Goal: Task Accomplishment & Management: Manage account settings

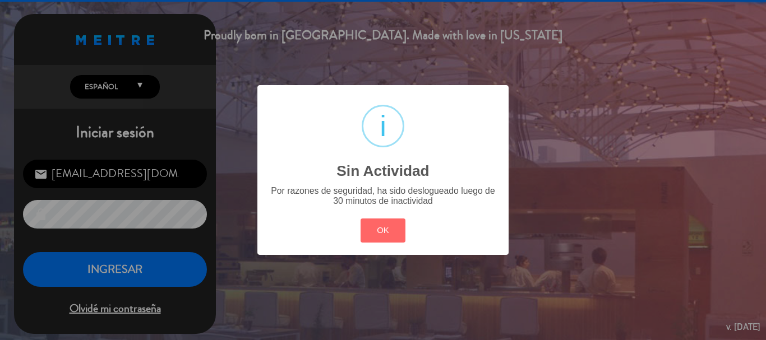
click at [48, 271] on div "? ! i Sin Actividad × Por razones de seguridad, ha sido deslogueado luego de 30…" at bounding box center [383, 170] width 766 height 340
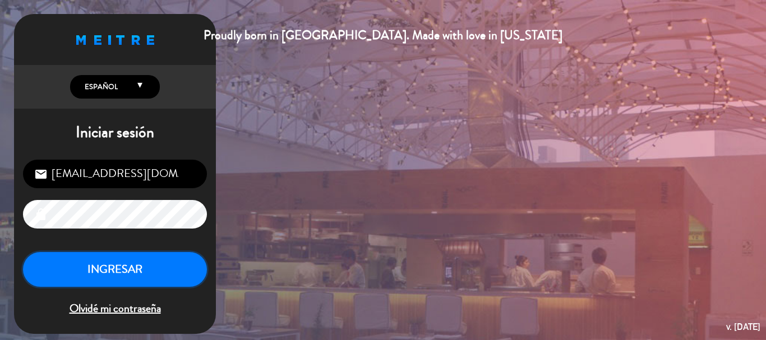
click at [48, 271] on button "INGRESAR" at bounding box center [115, 269] width 184 height 35
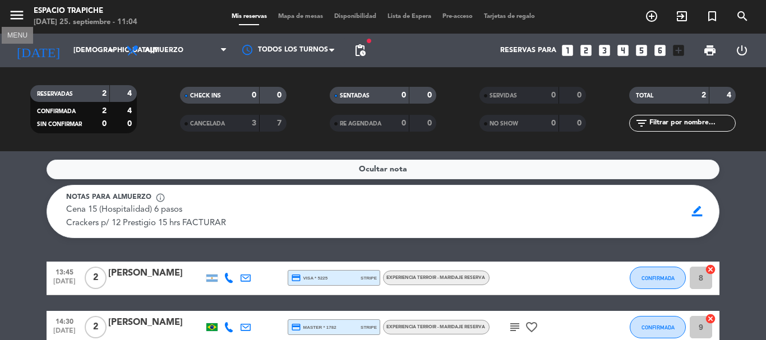
click at [8, 15] on icon "menu" at bounding box center [16, 15] width 17 height 17
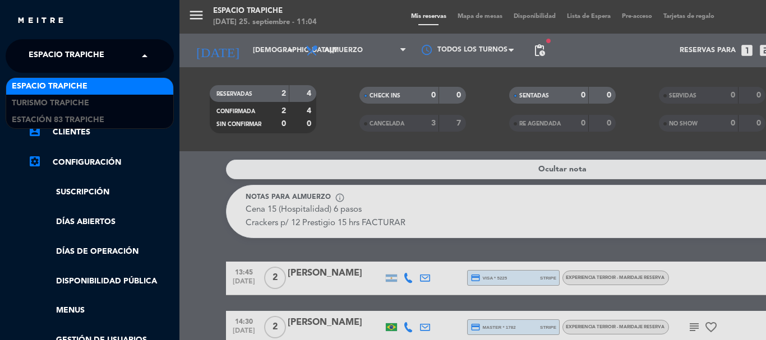
click at [131, 56] on input "text" at bounding box center [90, 56] width 137 height 25
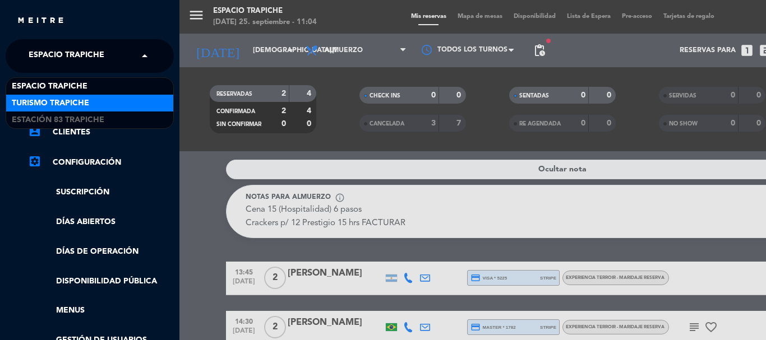
click at [125, 100] on div "Turismo Trapiche" at bounding box center [89, 103] width 167 height 17
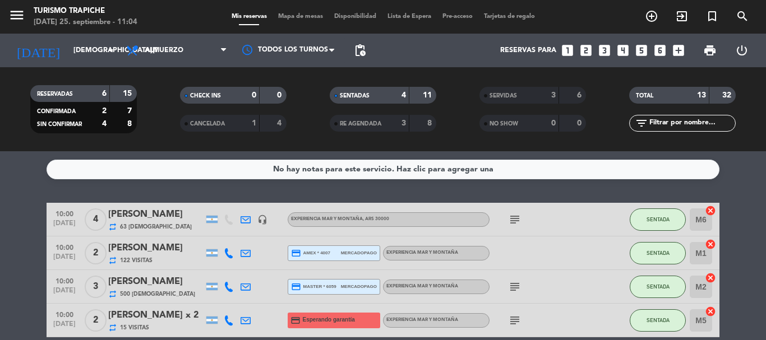
click at [299, 142] on div "RESERVADAS 6 15 CONFIRMADA 2 7 SIN CONFIRMAR 4 8 CHECK INS 0 0 CANCELADA 1 4 SE…" at bounding box center [383, 109] width 766 height 84
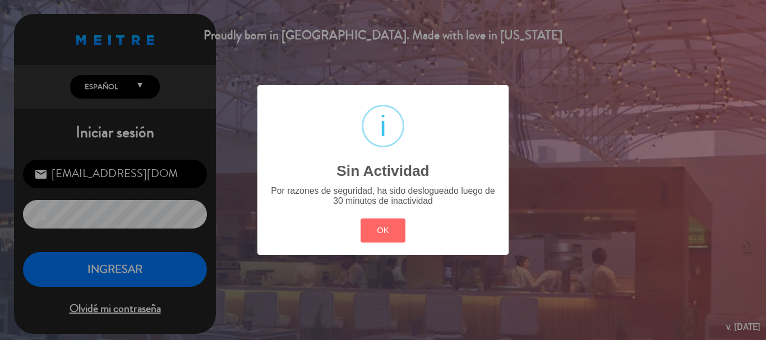
click at [96, 262] on div "? ! i Sin Actividad × Por razones de seguridad, ha sido deslogueado luego de 30…" at bounding box center [383, 170] width 766 height 340
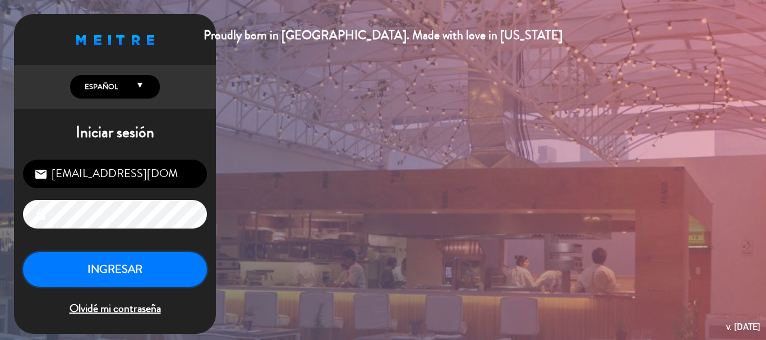
click at [96, 262] on button "INGRESAR" at bounding box center [115, 269] width 184 height 35
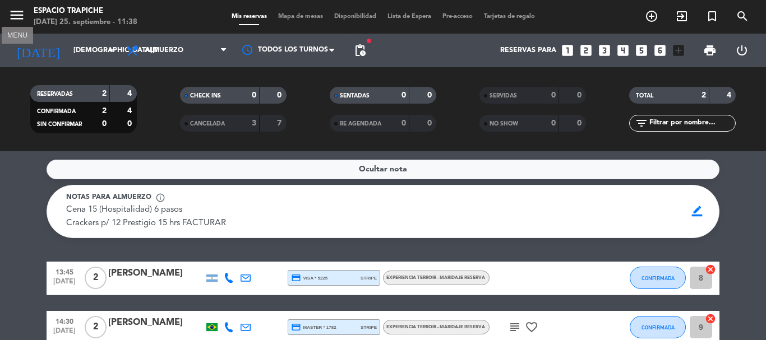
click at [15, 13] on icon "menu" at bounding box center [16, 15] width 17 height 17
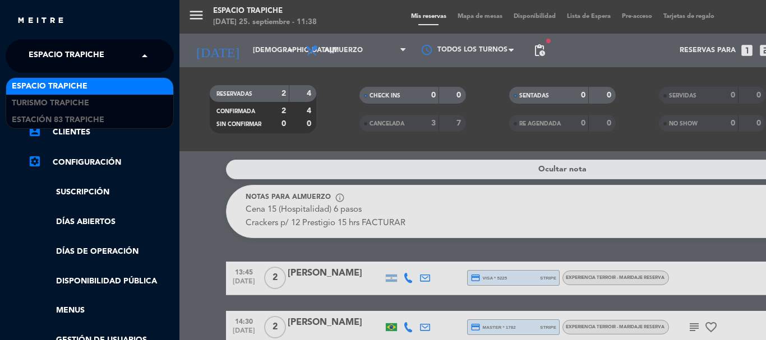
click at [118, 58] on div "× Espacio Trapiche" at bounding box center [72, 56] width 97 height 24
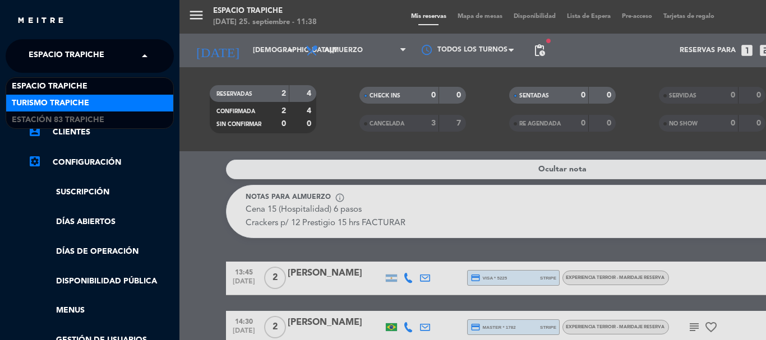
click at [97, 97] on div "Turismo Trapiche" at bounding box center [89, 103] width 167 height 17
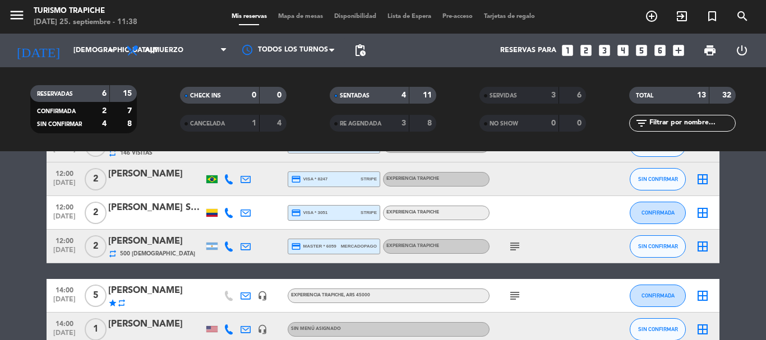
scroll to position [168, 0]
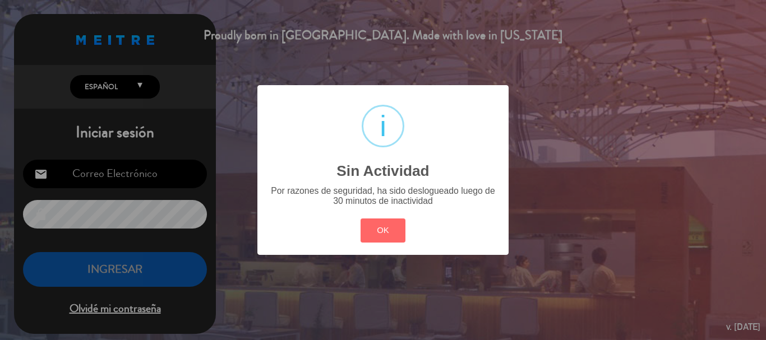
type input "[EMAIL_ADDRESS][DOMAIN_NAME]"
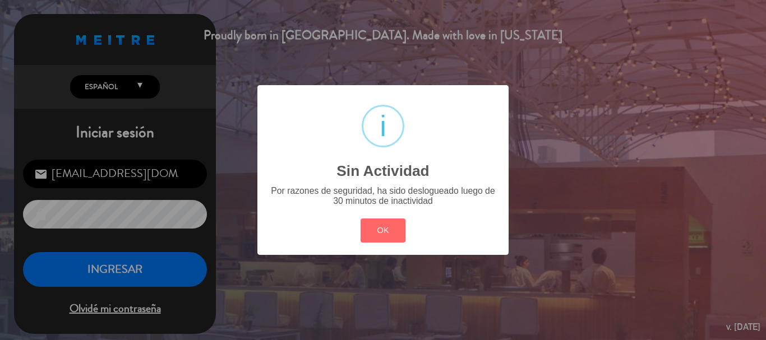
click at [113, 278] on div "? ! i Sin Actividad × Por razones de seguridad, ha sido deslogueado luego de 30…" at bounding box center [383, 170] width 766 height 340
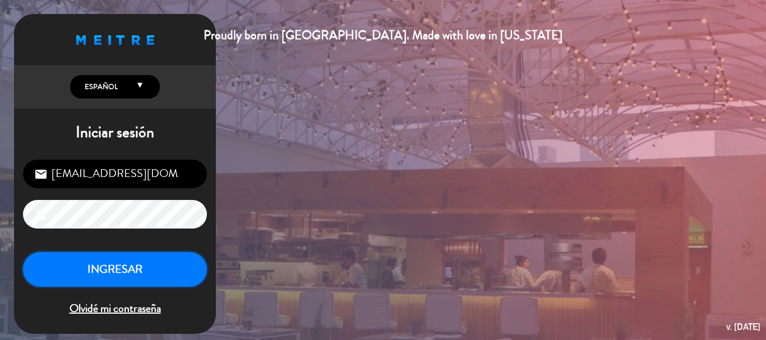
click at [113, 278] on button "INGRESAR" at bounding box center [115, 269] width 184 height 35
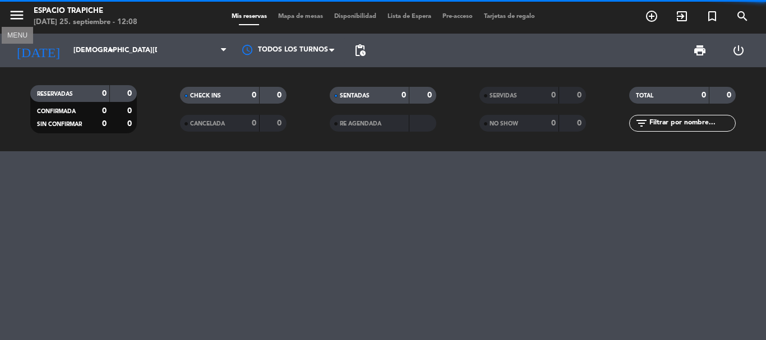
click at [19, 15] on icon "menu" at bounding box center [16, 15] width 17 height 17
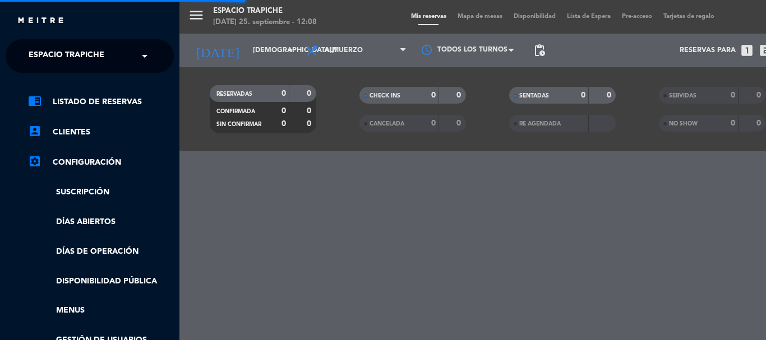
click at [88, 57] on span "Espacio Trapiche" at bounding box center [67, 56] width 76 height 24
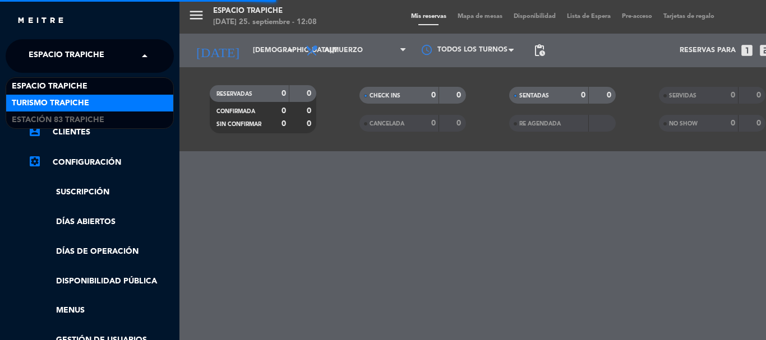
click at [82, 100] on span "Turismo Trapiche" at bounding box center [50, 103] width 77 height 13
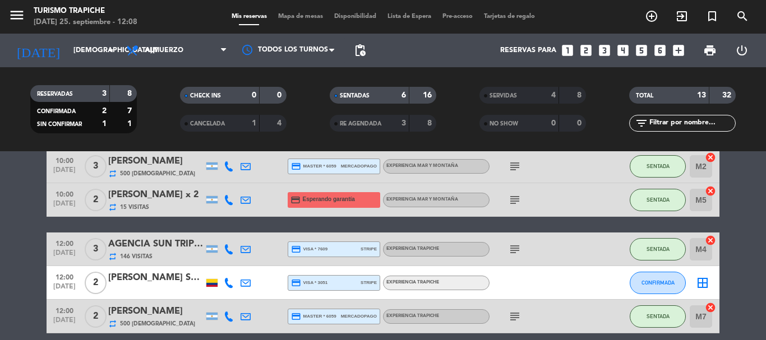
scroll to position [168, 0]
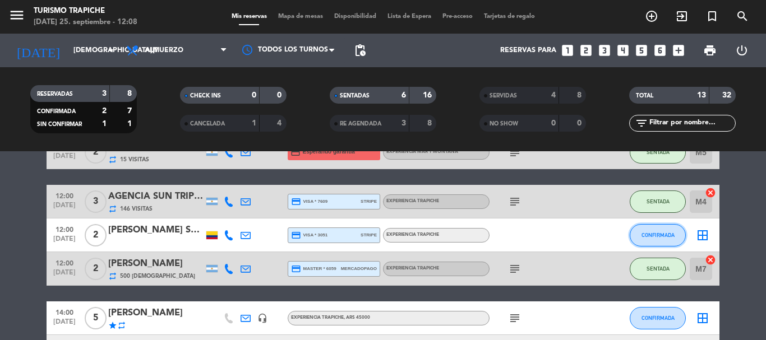
click at [644, 237] on span "CONFIRMADA" at bounding box center [658, 235] width 33 height 6
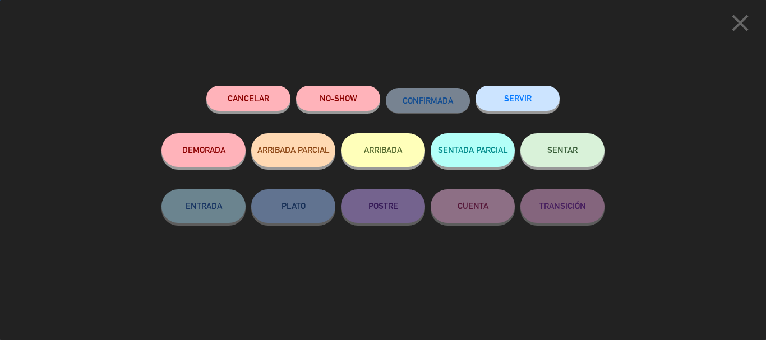
click at [373, 158] on button "ARRIBADA" at bounding box center [383, 150] width 84 height 34
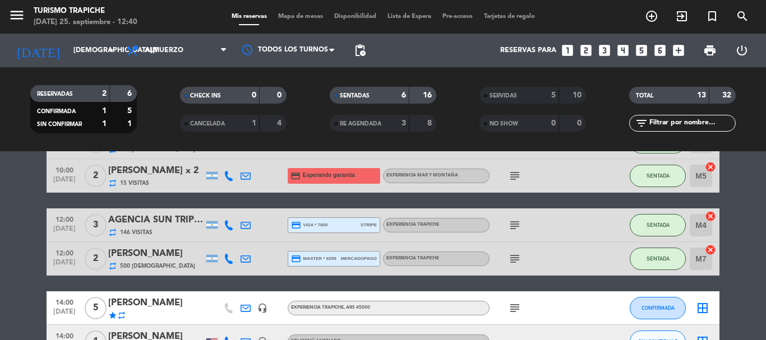
scroll to position [219, 0]
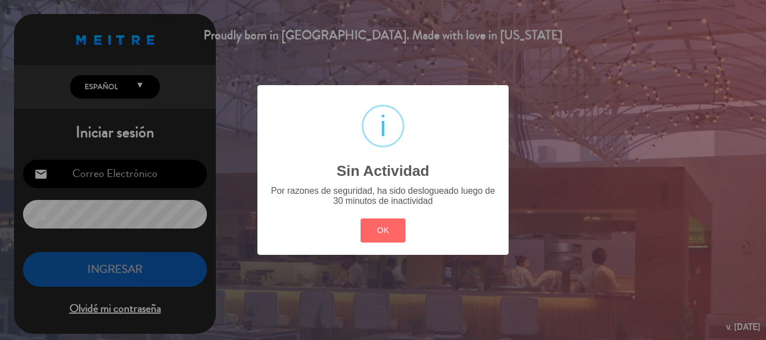
type input "[EMAIL_ADDRESS][DOMAIN_NAME]"
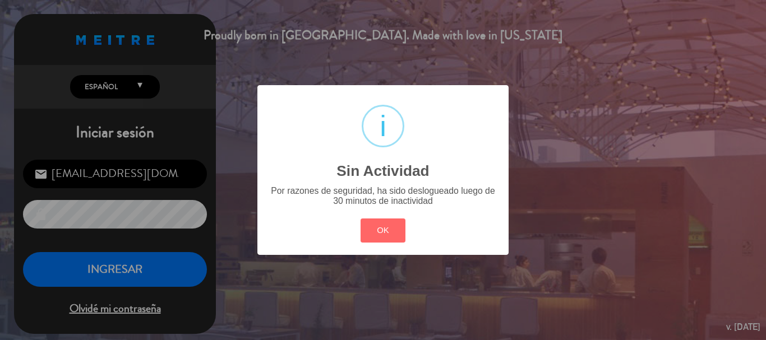
click at [79, 290] on div "? ! i Sin Actividad × Por razones de seguridad, ha sido deslogueado luego de 30…" at bounding box center [383, 170] width 766 height 340
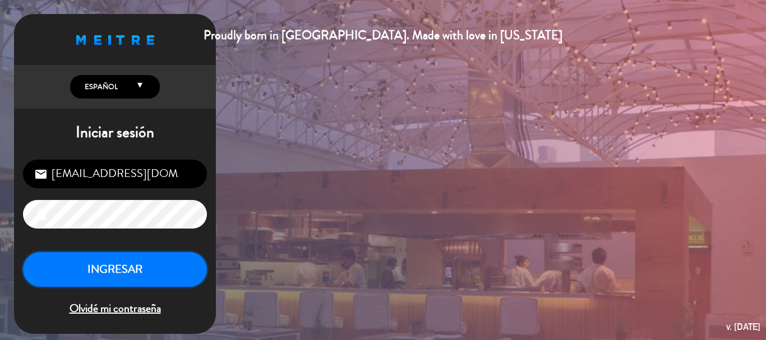
click at [82, 279] on button "INGRESAR" at bounding box center [115, 269] width 184 height 35
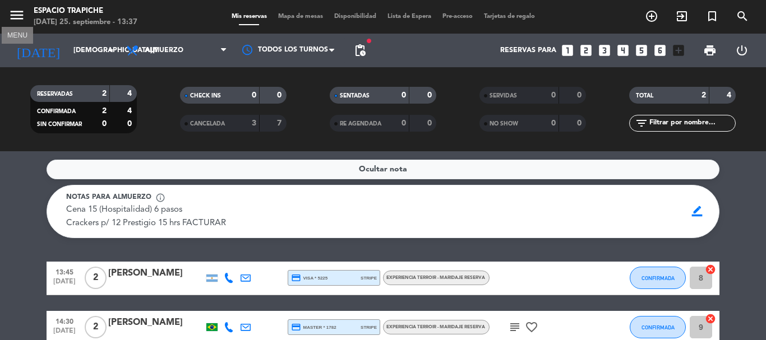
click at [15, 10] on icon "menu" at bounding box center [16, 15] width 17 height 17
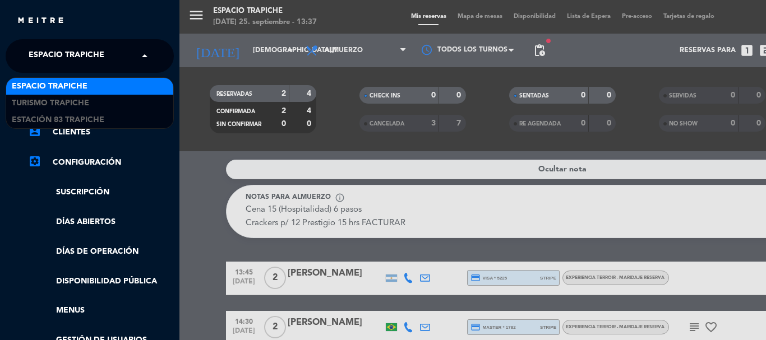
click at [119, 52] on div "× Espacio Trapiche" at bounding box center [72, 56] width 97 height 24
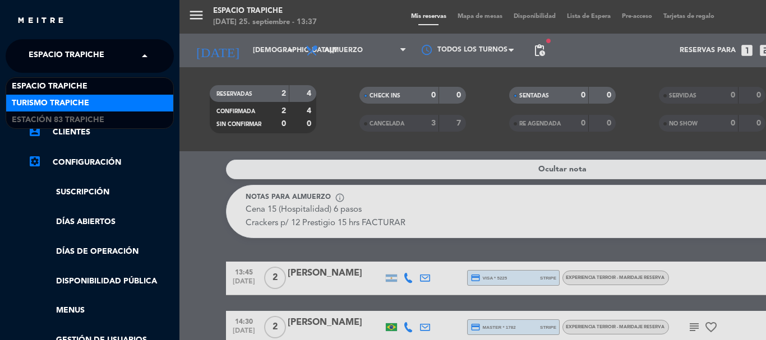
click at [103, 100] on div "Turismo Trapiche" at bounding box center [89, 103] width 167 height 17
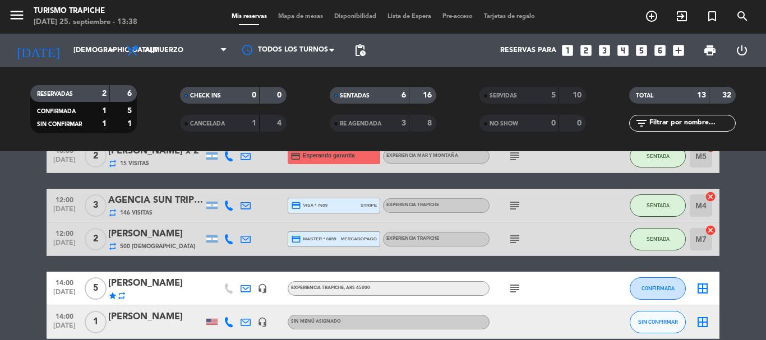
scroll to position [219, 0]
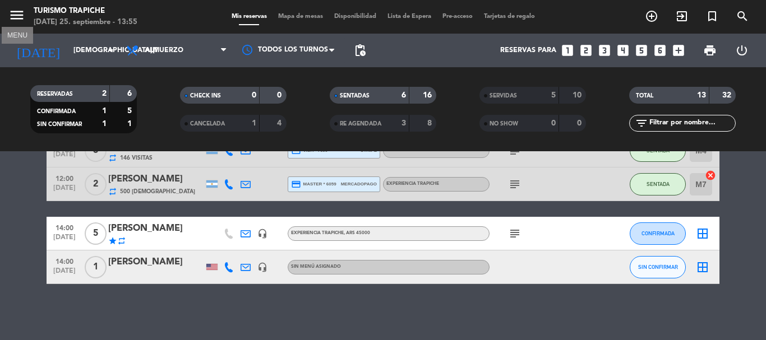
click at [22, 9] on icon "menu" at bounding box center [16, 15] width 17 height 17
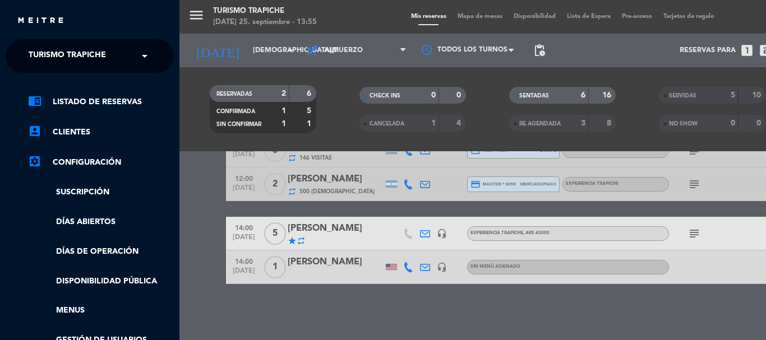
click at [105, 52] on span "Turismo Trapiche" at bounding box center [67, 56] width 77 height 24
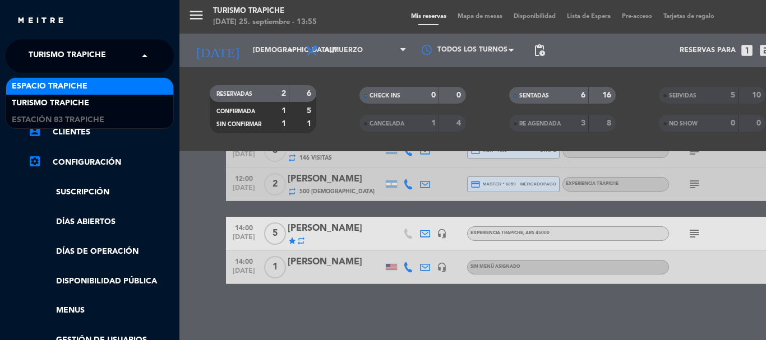
click at [98, 86] on div "Espacio Trapiche" at bounding box center [89, 86] width 167 height 17
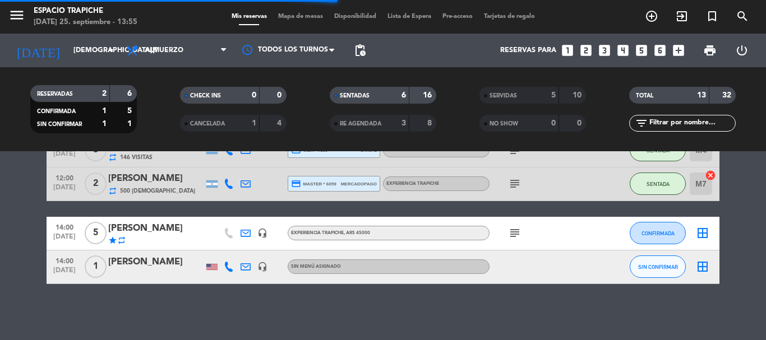
scroll to position [61, 0]
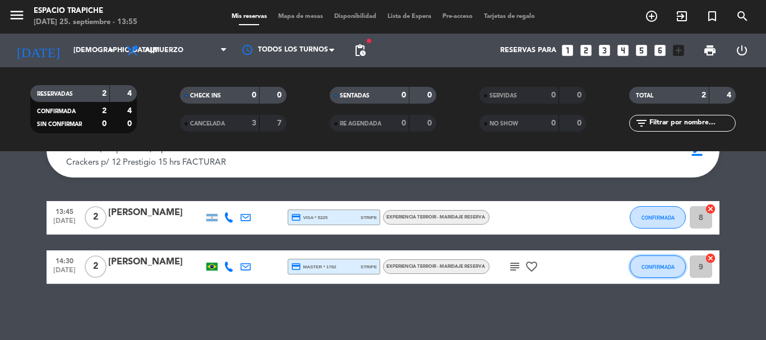
click at [639, 273] on button "CONFIRMADA" at bounding box center [658, 267] width 56 height 22
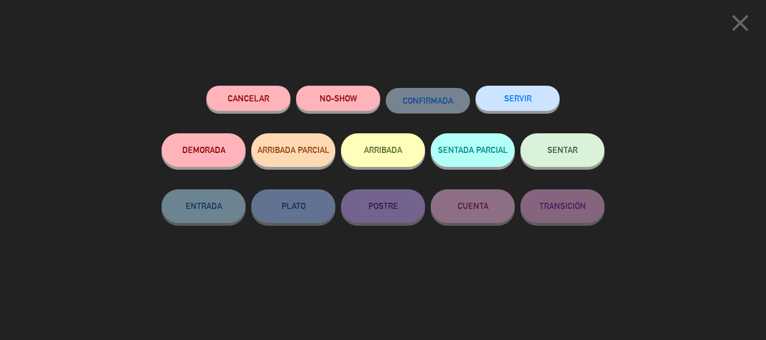
click at [375, 159] on button "ARRIBADA" at bounding box center [383, 150] width 84 height 34
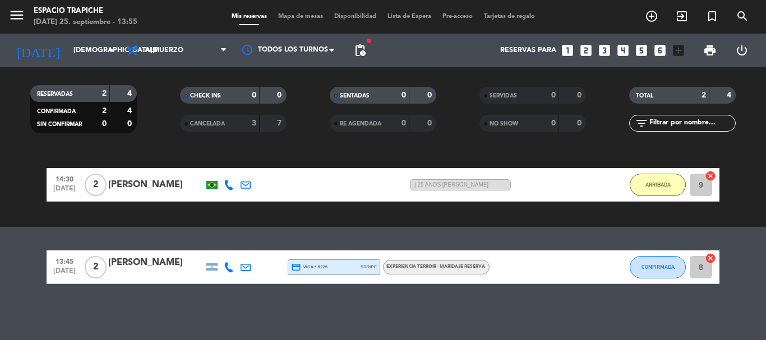
scroll to position [0, 0]
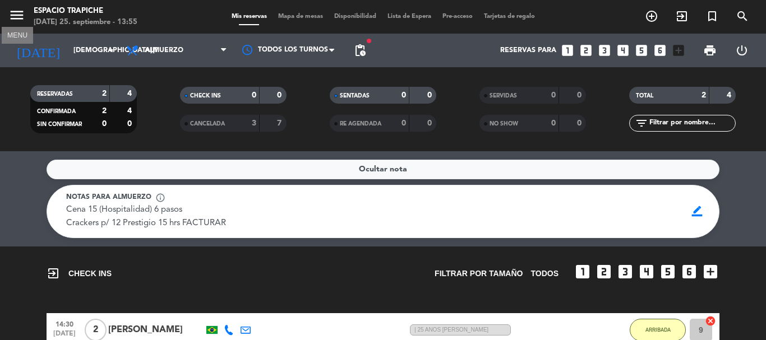
click at [19, 11] on icon "menu" at bounding box center [16, 15] width 17 height 17
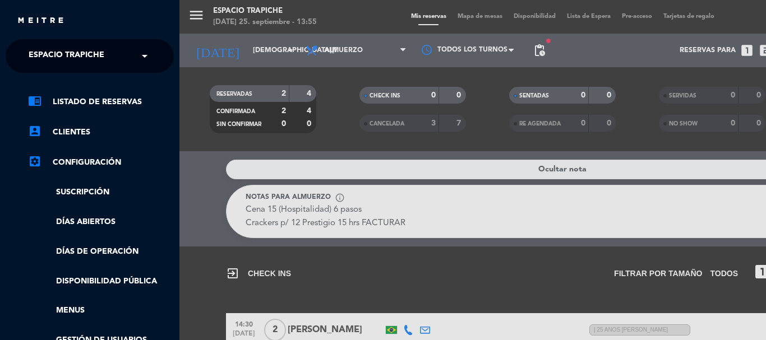
click at [96, 57] on span "Espacio Trapiche" at bounding box center [67, 56] width 76 height 24
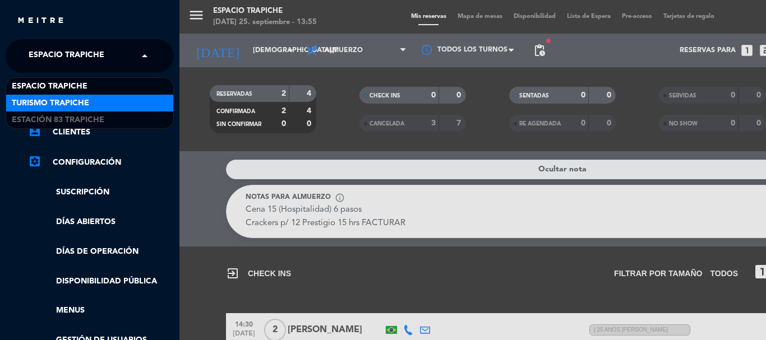
click at [105, 106] on div "Turismo Trapiche" at bounding box center [89, 103] width 167 height 17
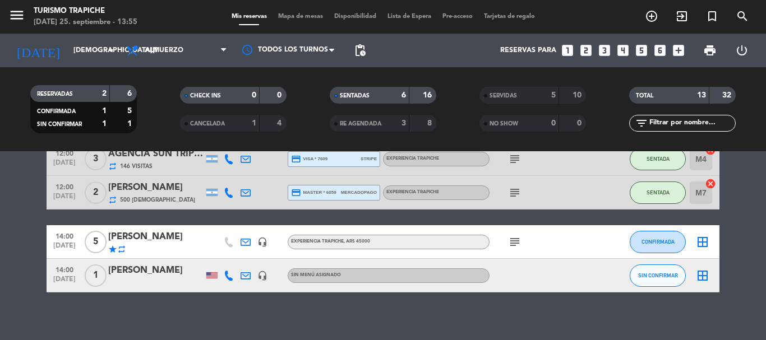
scroll to position [219, 0]
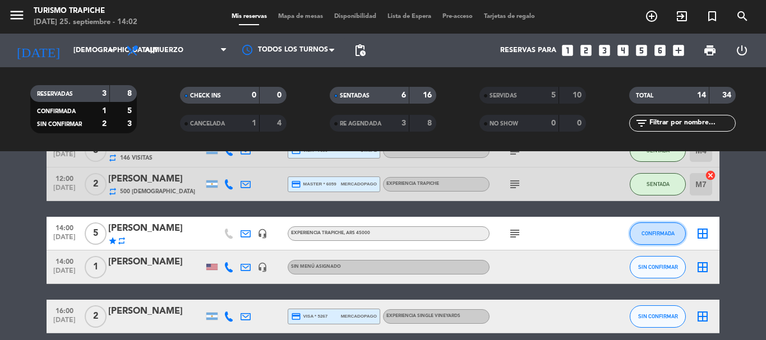
click at [655, 234] on span "CONFIRMADA" at bounding box center [658, 233] width 33 height 6
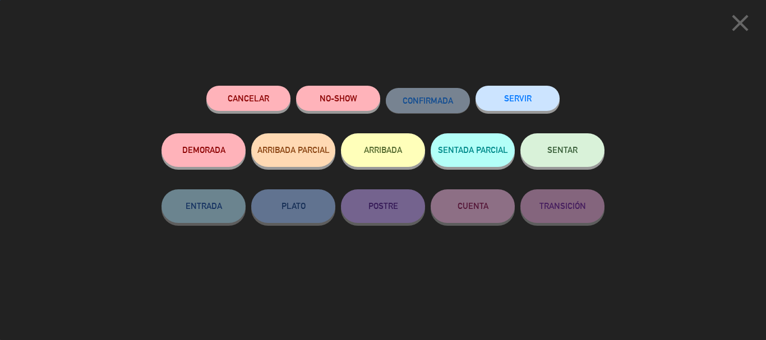
click at [381, 143] on button "ARRIBADA" at bounding box center [383, 150] width 84 height 34
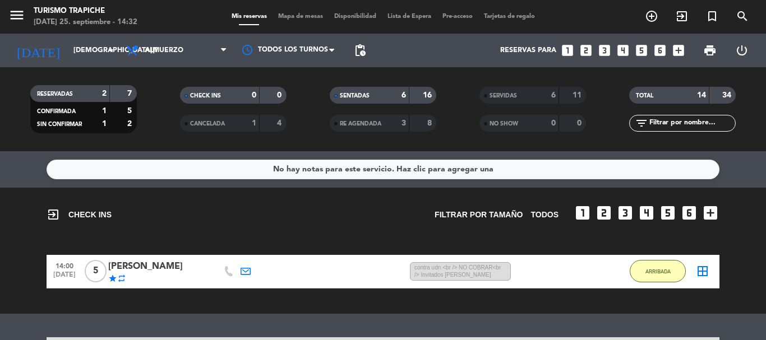
scroll to position [280, 0]
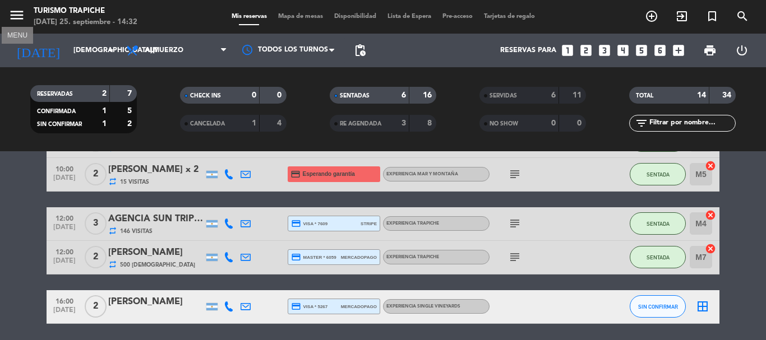
click at [19, 17] on icon "menu" at bounding box center [16, 15] width 17 height 17
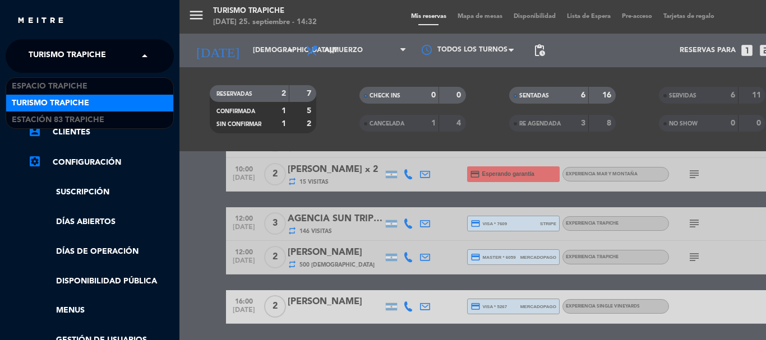
click at [140, 54] on span at bounding box center [147, 56] width 19 height 24
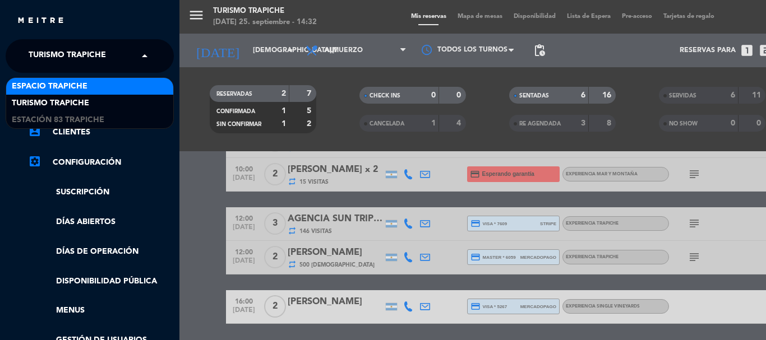
click at [116, 86] on div "Espacio Trapiche" at bounding box center [89, 86] width 167 height 17
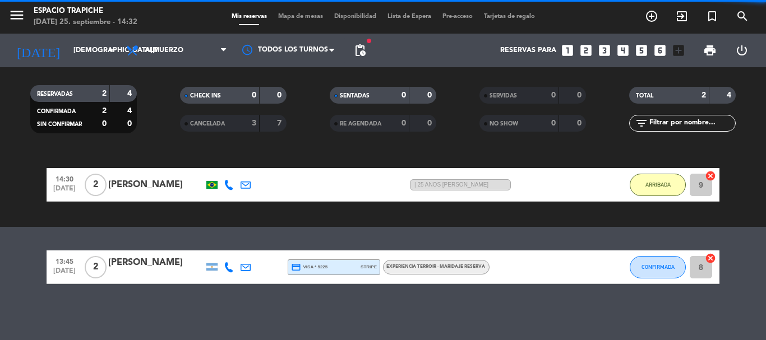
scroll to position [145, 0]
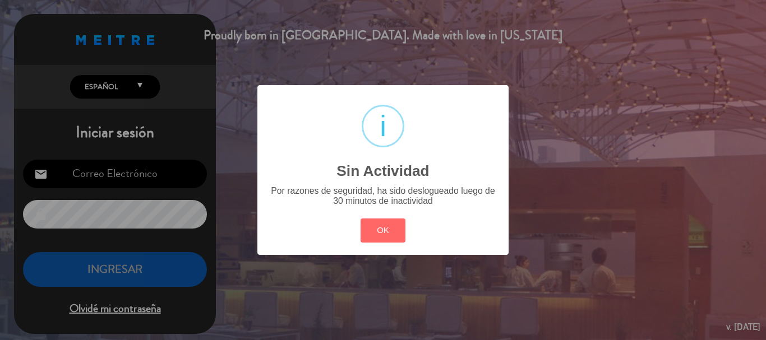
type input "[EMAIL_ADDRESS][DOMAIN_NAME]"
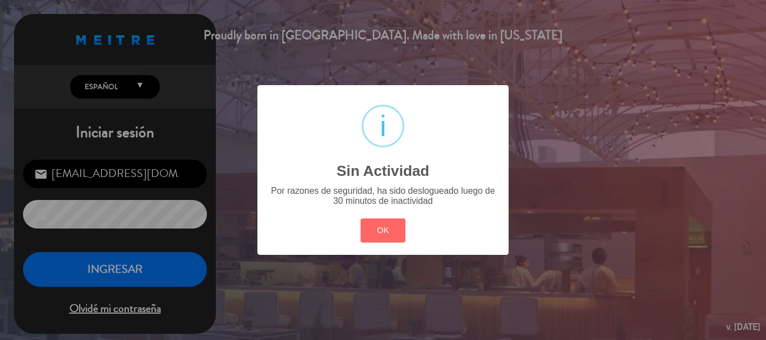
click at [151, 268] on div "? ! i Sin Actividad × Por razones de seguridad, ha sido deslogueado luego de 30…" at bounding box center [383, 170] width 766 height 340
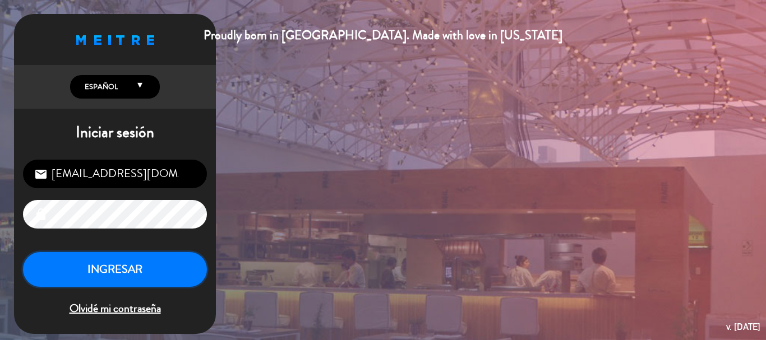
click at [151, 268] on button "INGRESAR" at bounding box center [115, 269] width 184 height 35
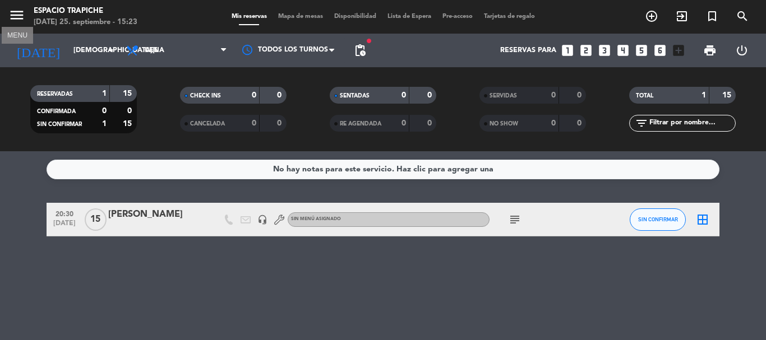
click at [21, 19] on icon "menu" at bounding box center [16, 15] width 17 height 17
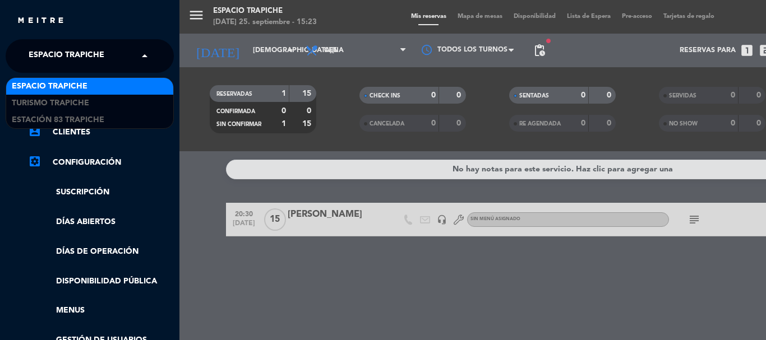
click at [78, 53] on span "Espacio Trapiche" at bounding box center [67, 56] width 76 height 24
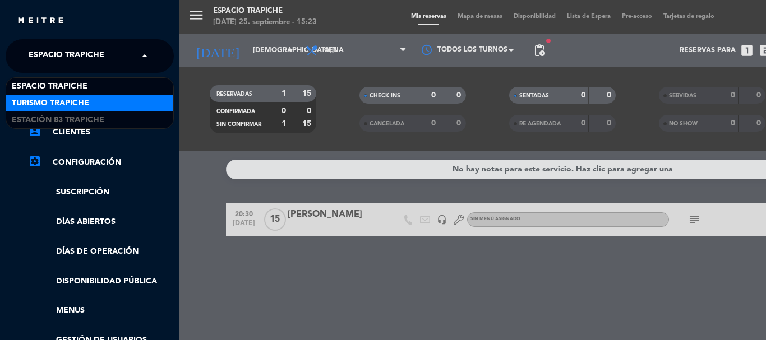
click at [99, 101] on div "Turismo Trapiche" at bounding box center [89, 103] width 167 height 17
